Goal: Transaction & Acquisition: Subscribe to service/newsletter

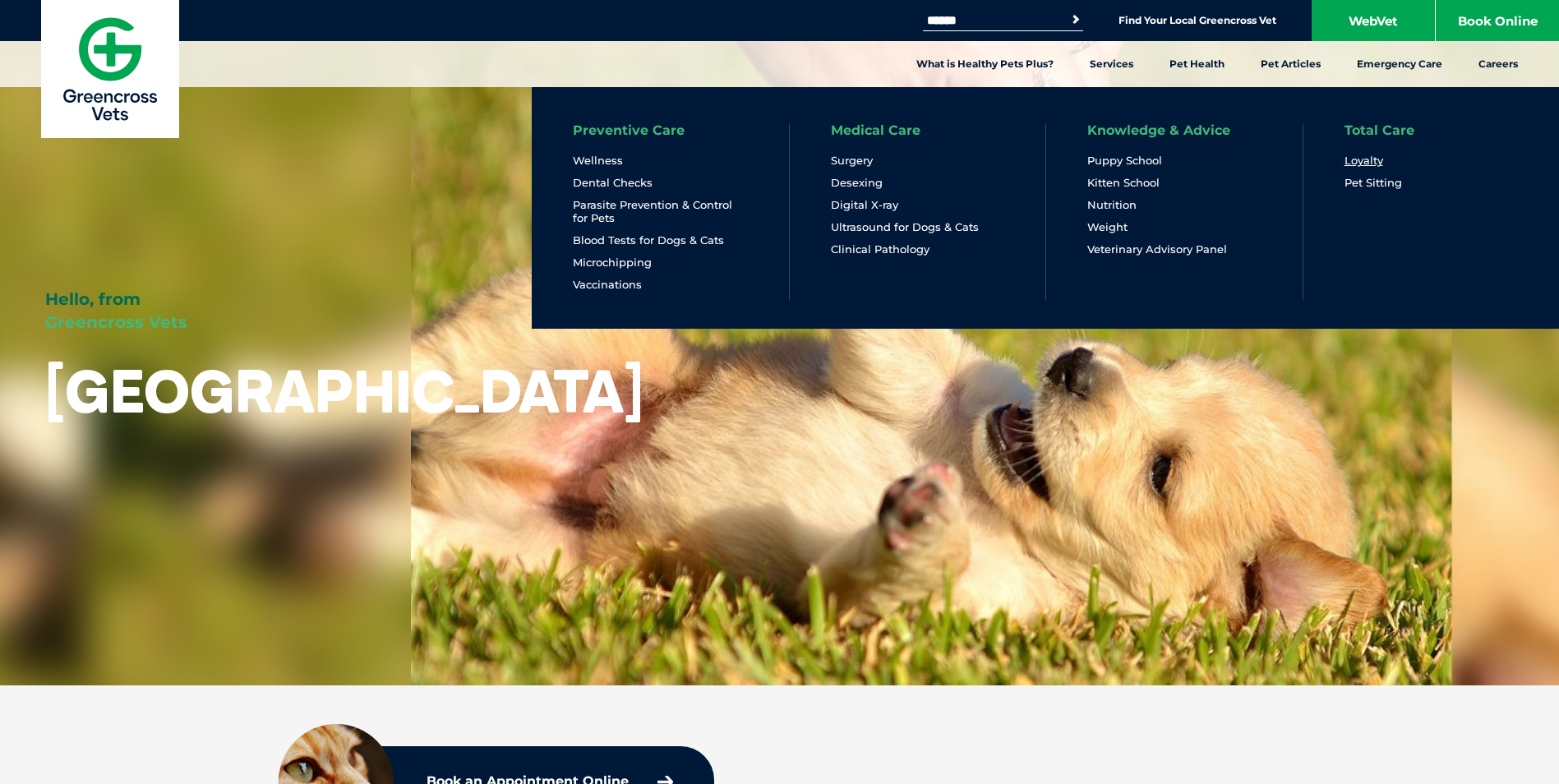
click at [1362, 159] on link "Loyalty" at bounding box center [1364, 161] width 38 height 14
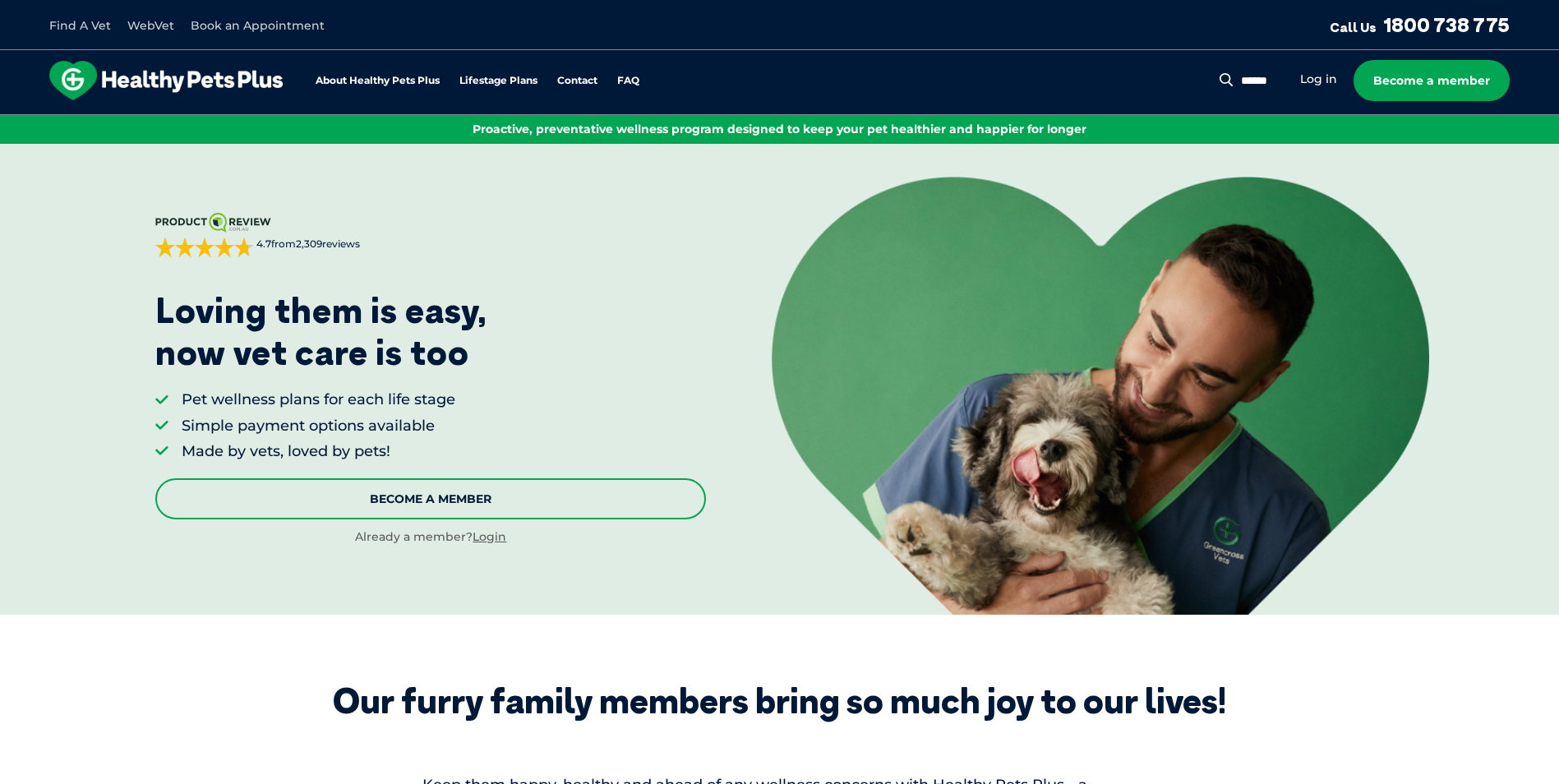
click at [414, 498] on link "Become A Member" at bounding box center [431, 499] width 551 height 41
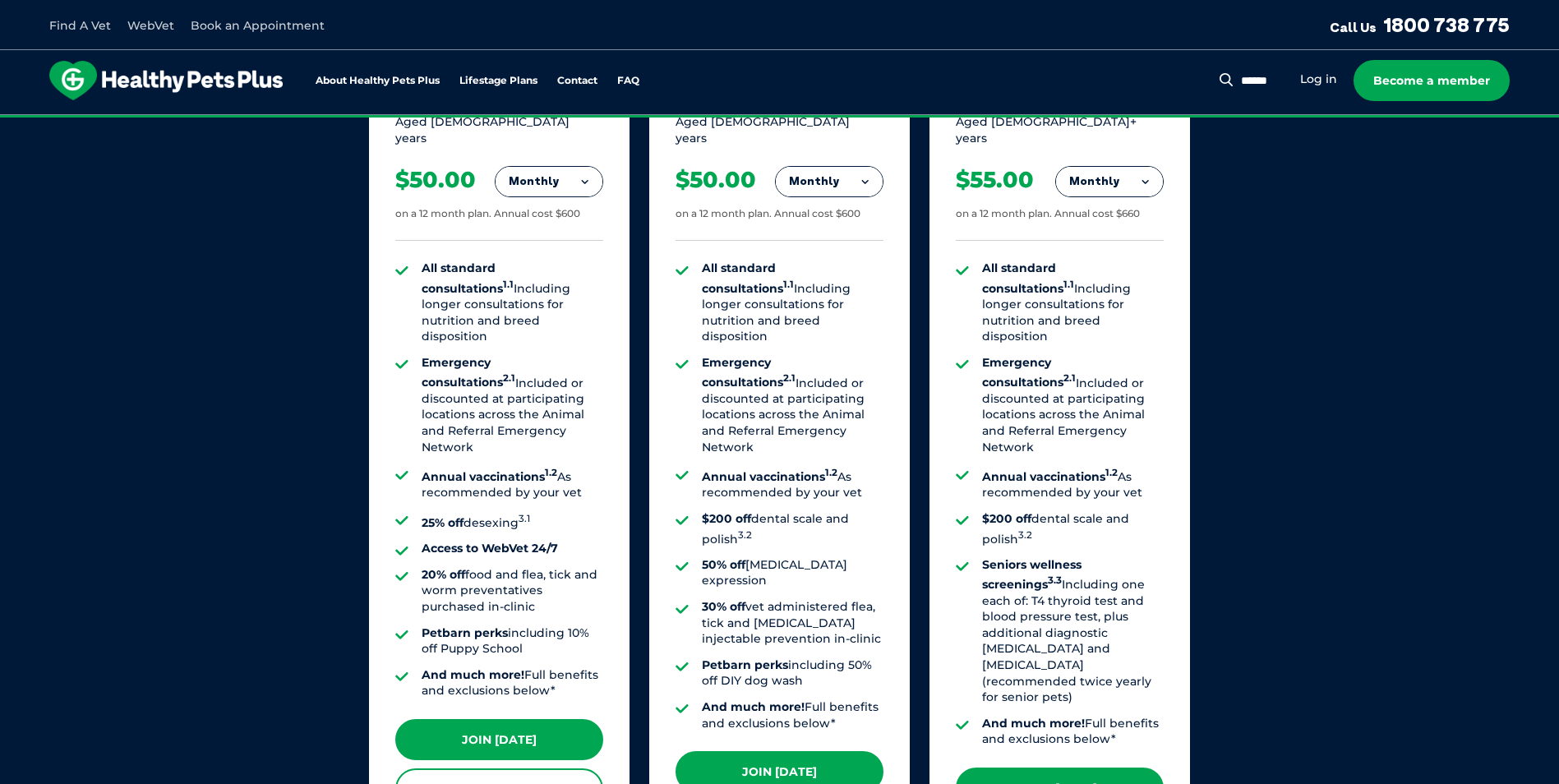
scroll to position [1244, 0]
